Goal: Transaction & Acquisition: Purchase product/service

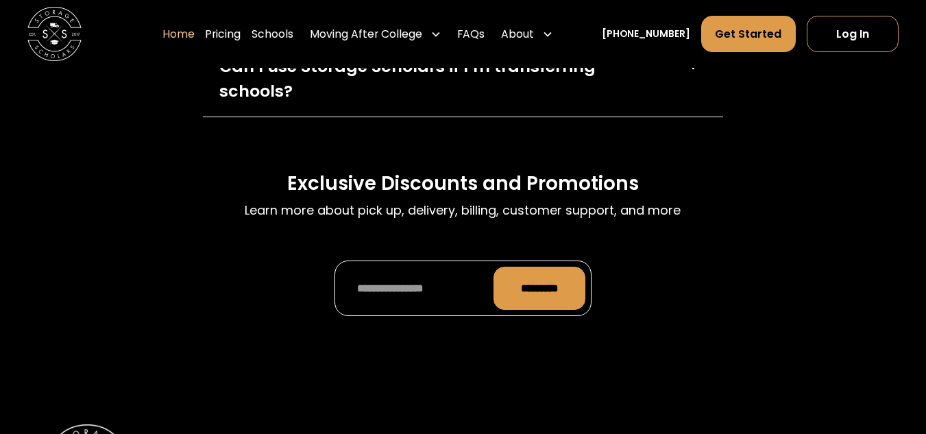
scroll to position [4377, 0]
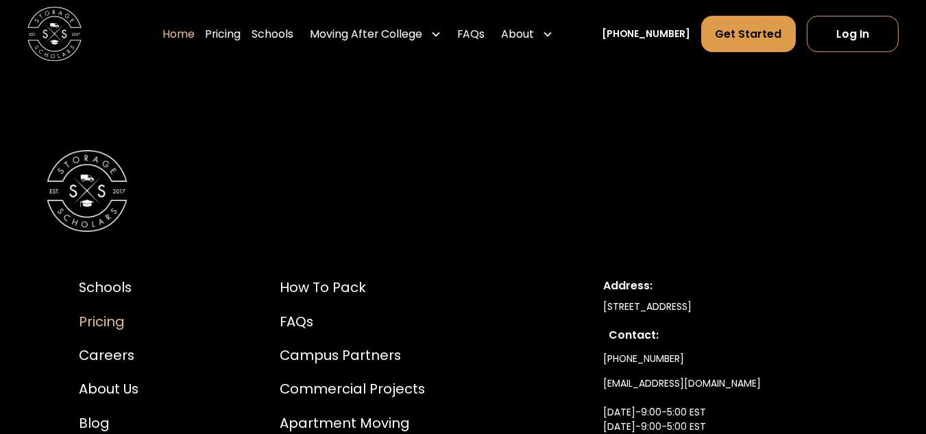
click at [99, 312] on div "Pricing" at bounding box center [122, 322] width 86 height 21
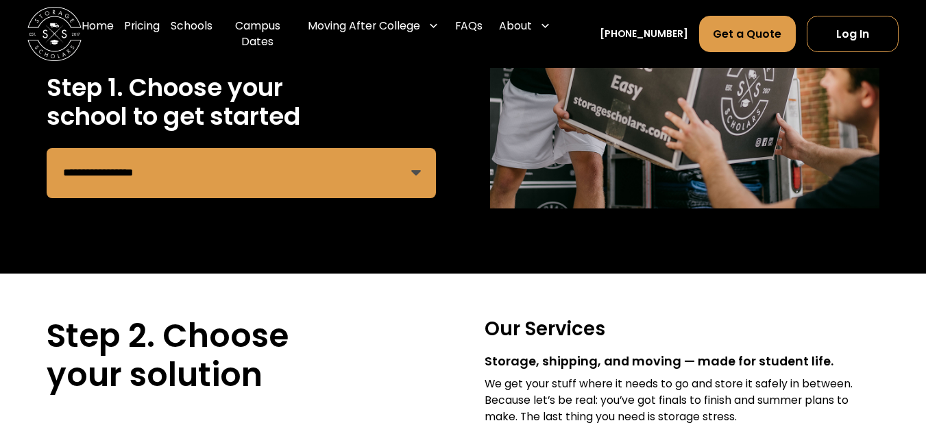
scroll to position [274, 0]
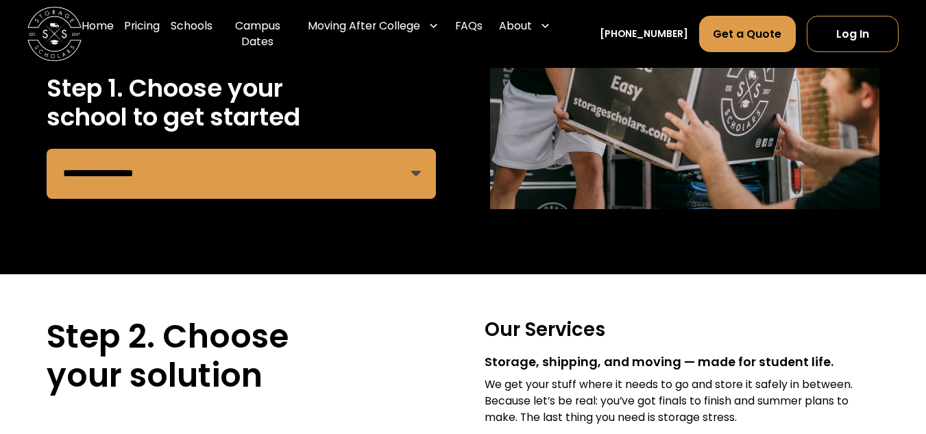
click at [221, 161] on select "**********" at bounding box center [242, 174] width 390 height 50
select select "**********"
click at [226, 175] on select "**********" at bounding box center [242, 174] width 390 height 50
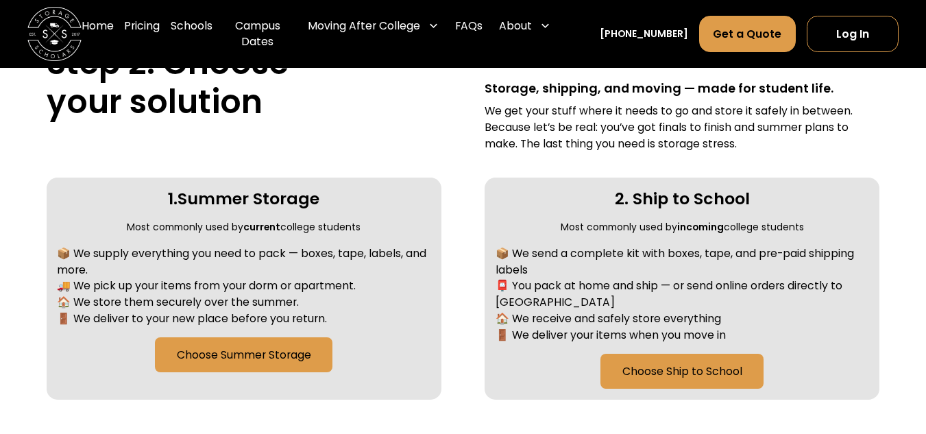
scroll to position [549, 0]
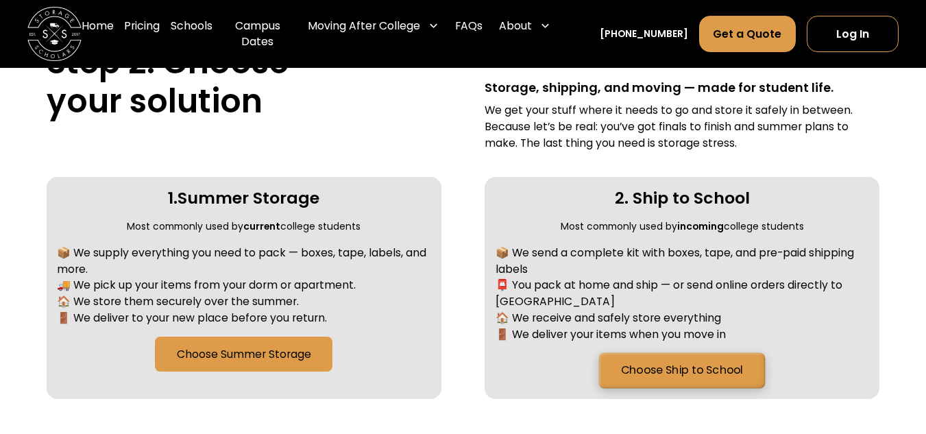
click at [632, 357] on link "Choose Ship to School" at bounding box center [682, 371] width 167 height 36
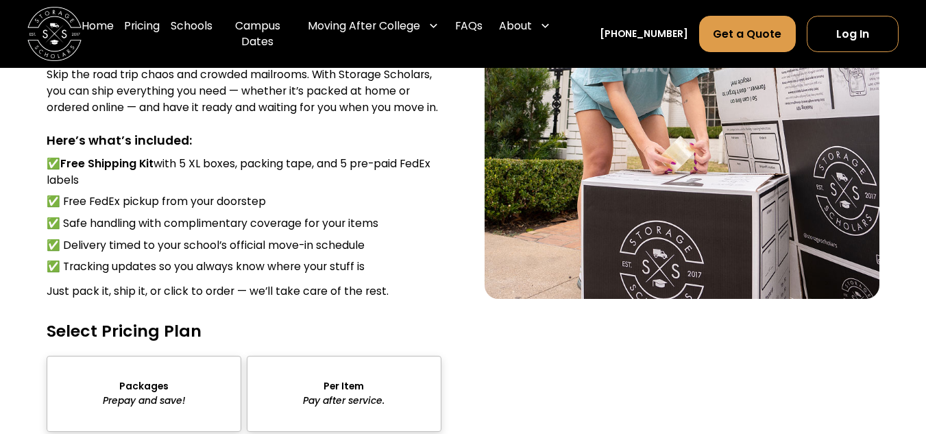
scroll to position [1998, 0]
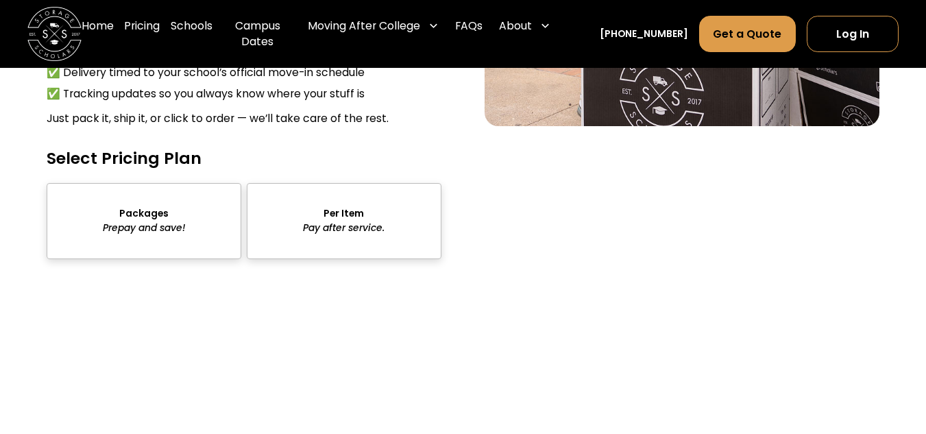
click at [371, 227] on div "sts" at bounding box center [344, 221] width 195 height 76
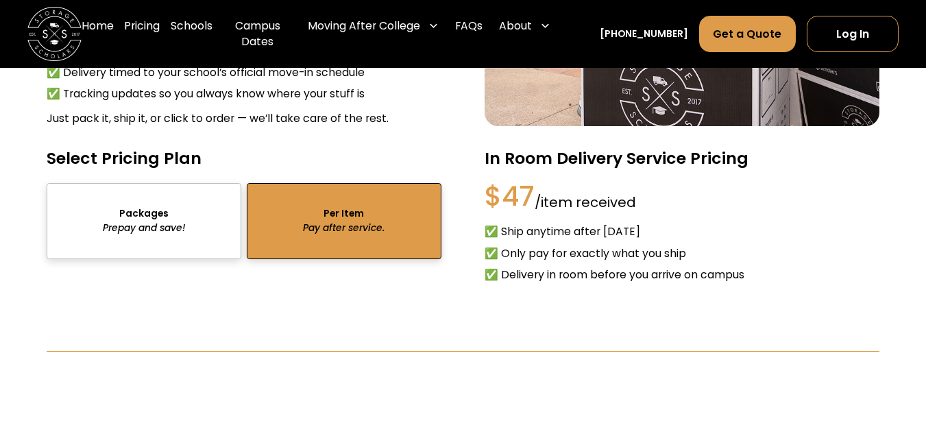
click at [115, 206] on div "sts" at bounding box center [144, 221] width 195 height 76
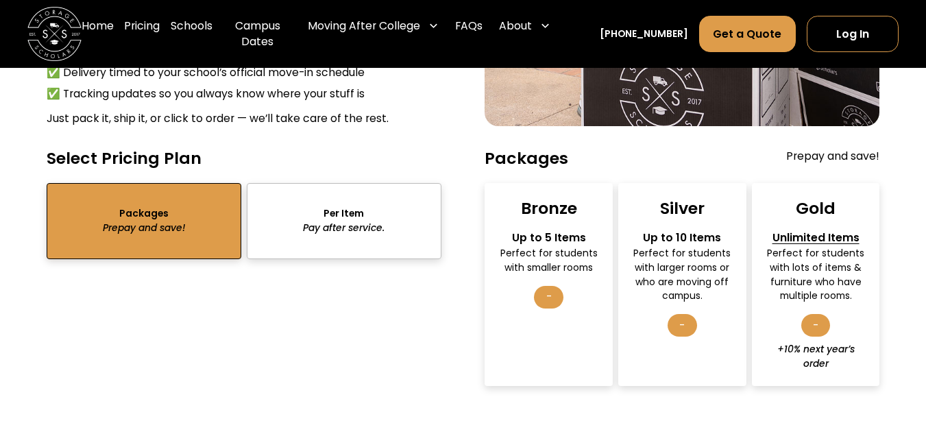
click at [284, 227] on div "sts" at bounding box center [344, 221] width 195 height 76
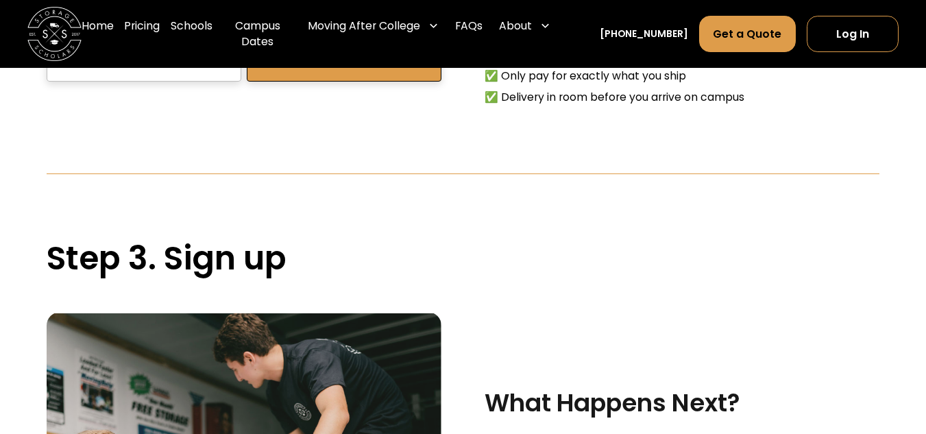
scroll to position [1901, 0]
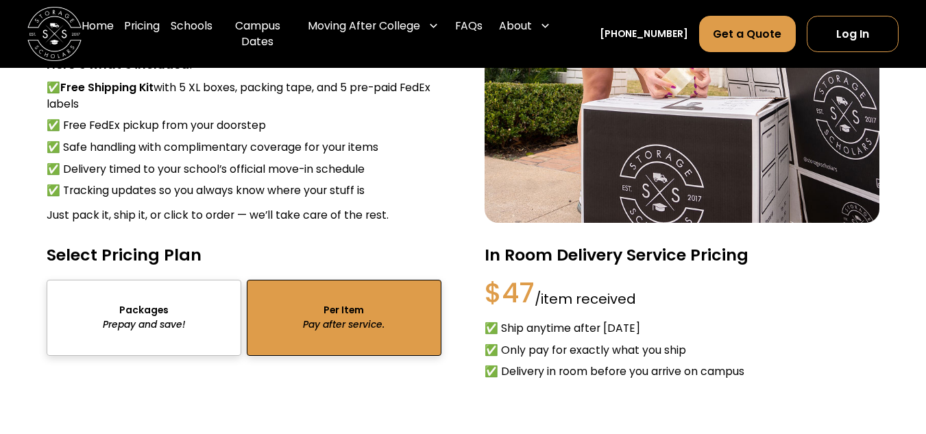
drag, startPoint x: 63, startPoint y: 94, endPoint x: 84, endPoint y: 108, distance: 25.7
click at [84, 108] on li "✅ Free Shipping Kit with 5 XL boxes, packing tape, and 5 pre-paid FedEx labels" at bounding box center [244, 96] width 395 height 32
click at [80, 105] on li "✅ Free Shipping Kit with 5 XL boxes, packing tape, and 5 pre-paid FedEx labels" at bounding box center [244, 96] width 395 height 32
drag, startPoint x: 62, startPoint y: 88, endPoint x: 89, endPoint y: 107, distance: 33.5
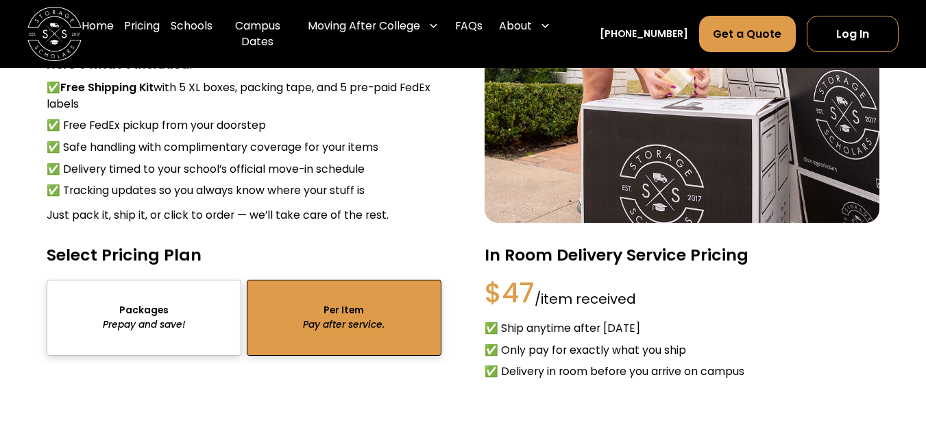
click at [89, 107] on li "✅ Free Shipping Kit with 5 XL boxes, packing tape, and 5 pre-paid FedEx labels" at bounding box center [244, 96] width 395 height 32
drag, startPoint x: 63, startPoint y: 128, endPoint x: 276, endPoint y: 126, distance: 212.6
click at [276, 126] on li "✅ Free FedEx pickup from your doorstep" at bounding box center [244, 125] width 395 height 16
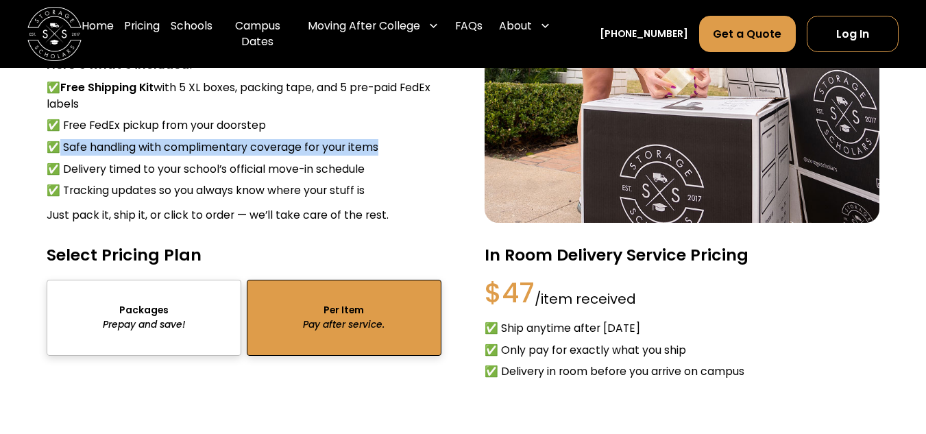
drag, startPoint x: 60, startPoint y: 150, endPoint x: 403, endPoint y: 155, distance: 342.9
click at [403, 155] on li "✅ Safe handling with complimentary coverage for your items" at bounding box center [244, 147] width 395 height 16
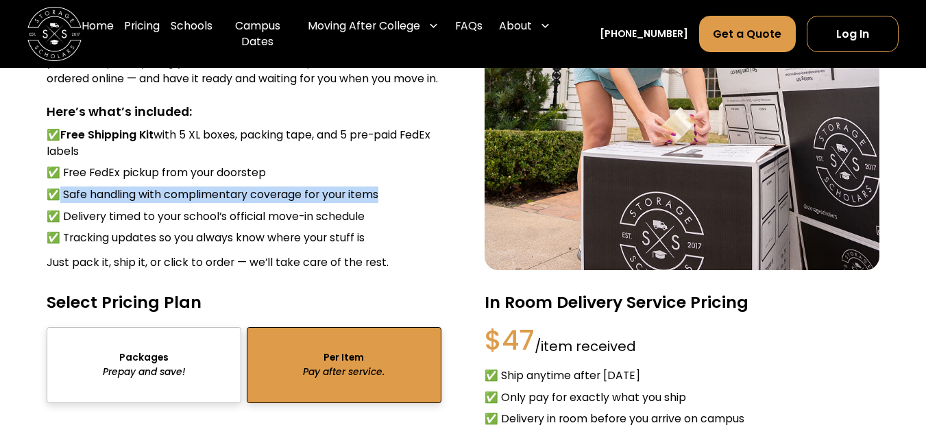
scroll to position [1854, 0]
